Goal: Information Seeking & Learning: Learn about a topic

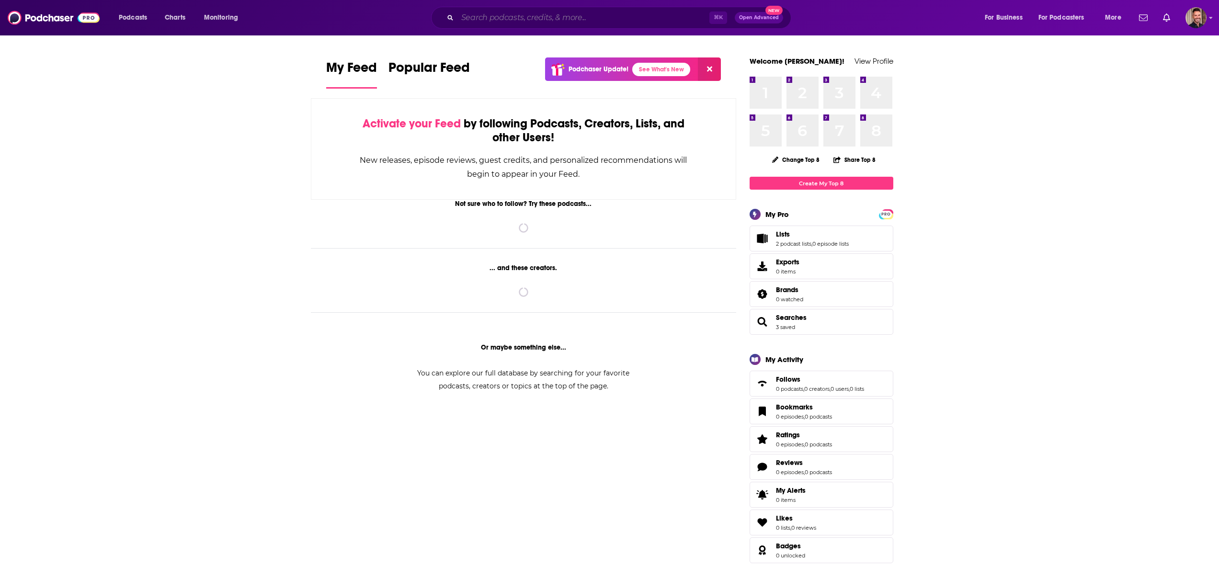
click at [528, 15] on input "Search podcasts, credits, & more..." at bounding box center [584, 17] width 252 height 15
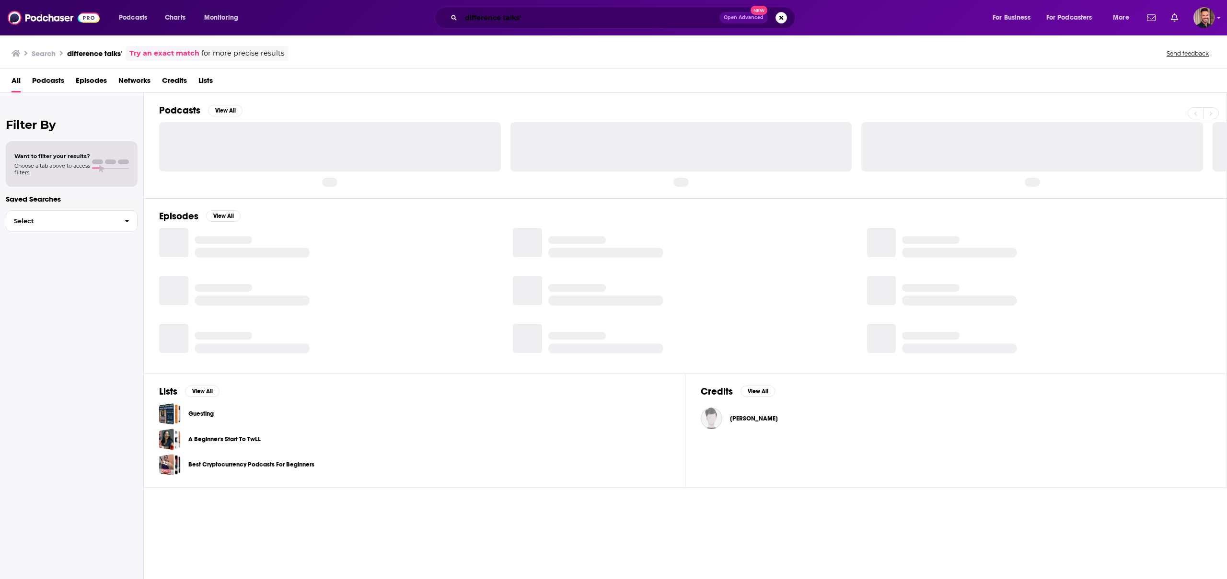
click at [575, 19] on input "difference talks'" at bounding box center [590, 17] width 258 height 15
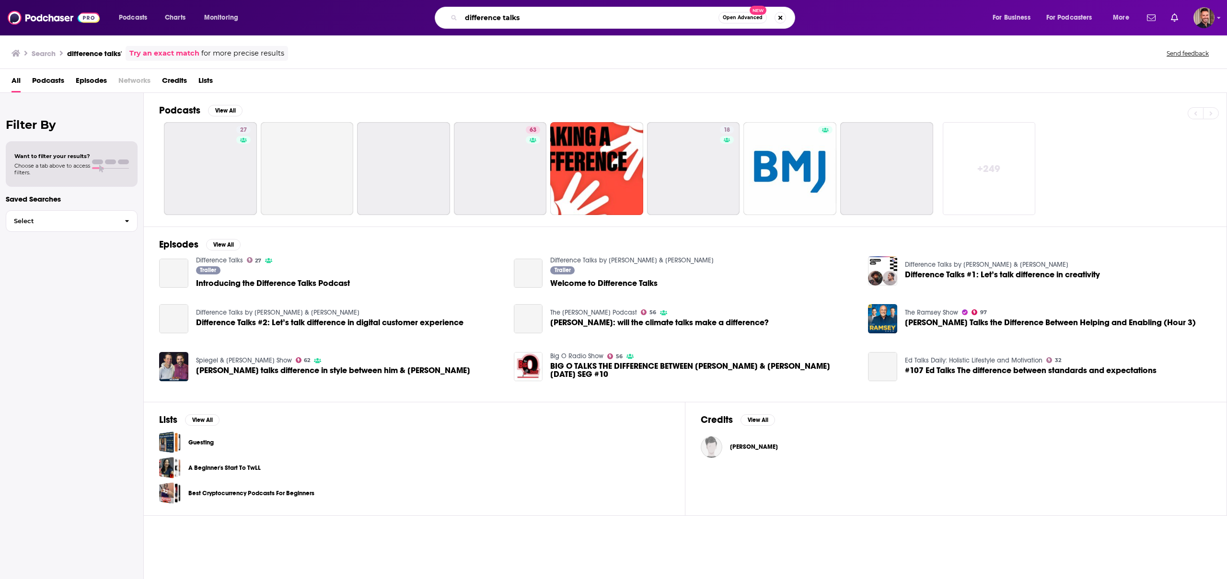
type input "difference talks"
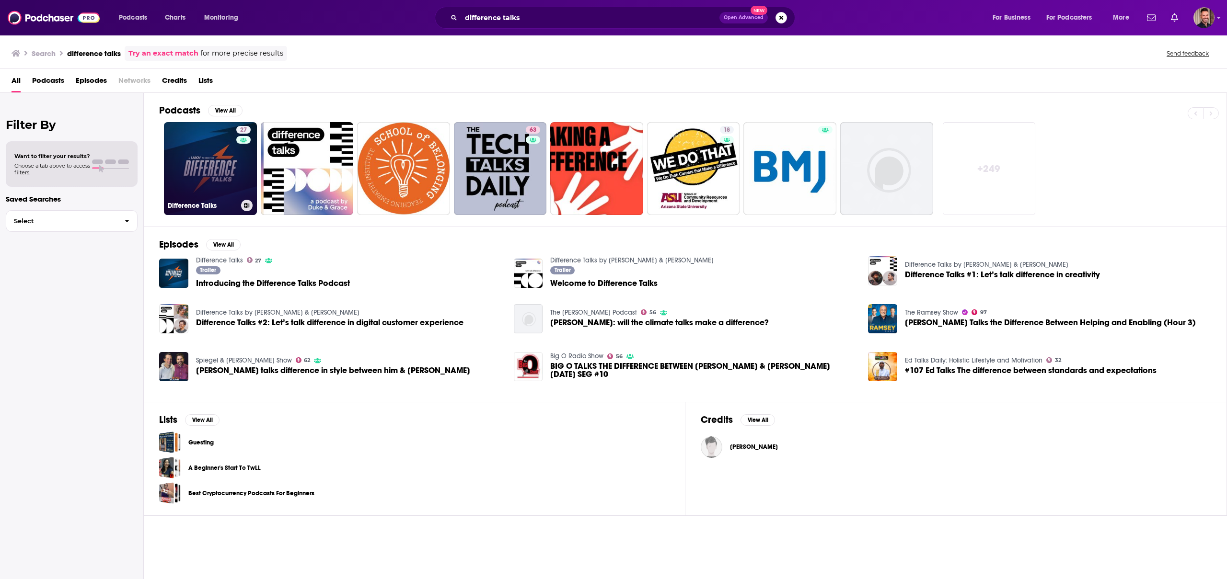
click at [202, 183] on link "27 Difference Talks" at bounding box center [210, 168] width 93 height 93
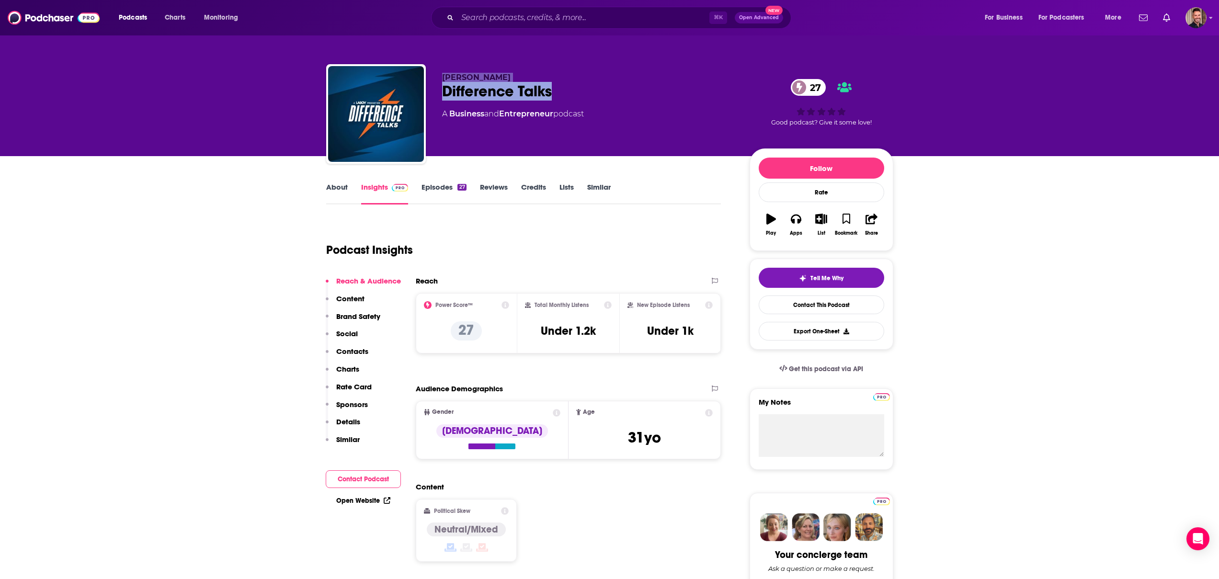
drag, startPoint x: 560, startPoint y: 95, endPoint x: 443, endPoint y: 75, distance: 119.1
click at [443, 75] on div "[PERSON_NAME] Difference Talks 27 A Business and Entrepreneur podcast" at bounding box center [588, 111] width 292 height 77
copy div "[PERSON_NAME] Difference Talks"
